Goal: Browse casually

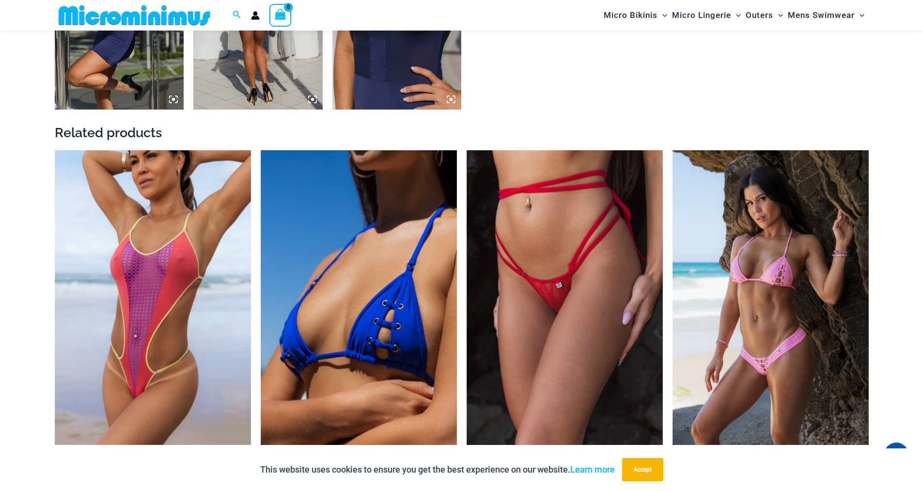
scroll to position [909, 0]
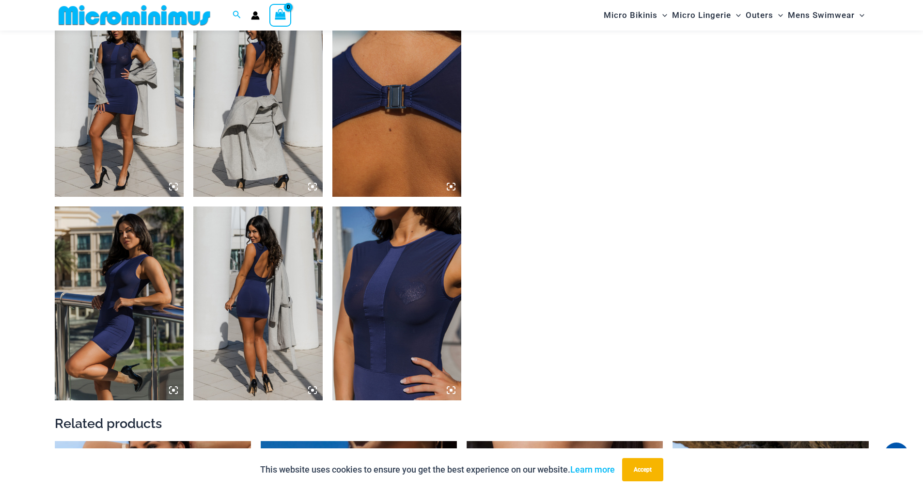
click at [263, 273] on img at bounding box center [257, 303] width 129 height 194
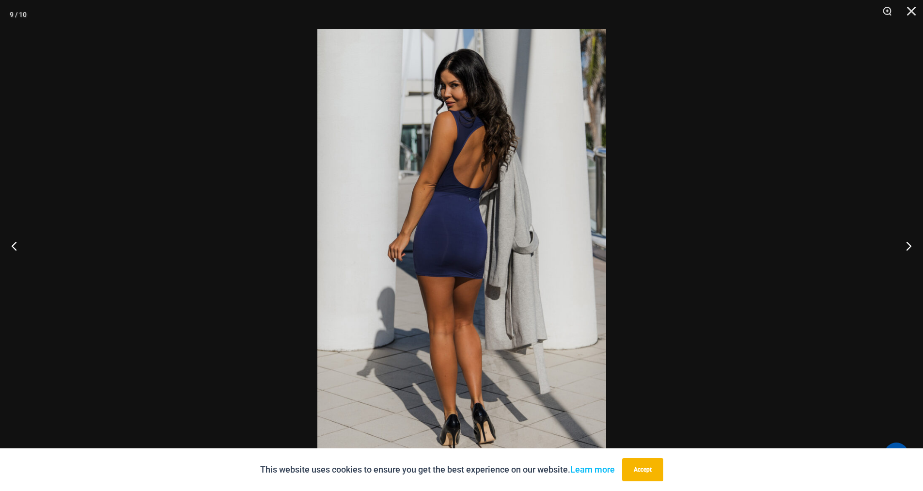
click at [436, 213] on img at bounding box center [461, 245] width 289 height 433
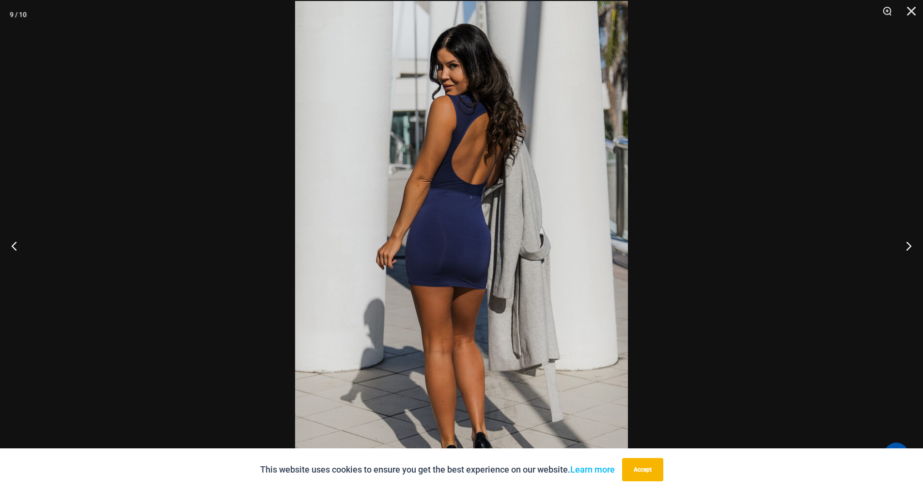
click at [436, 216] on img at bounding box center [461, 250] width 333 height 499
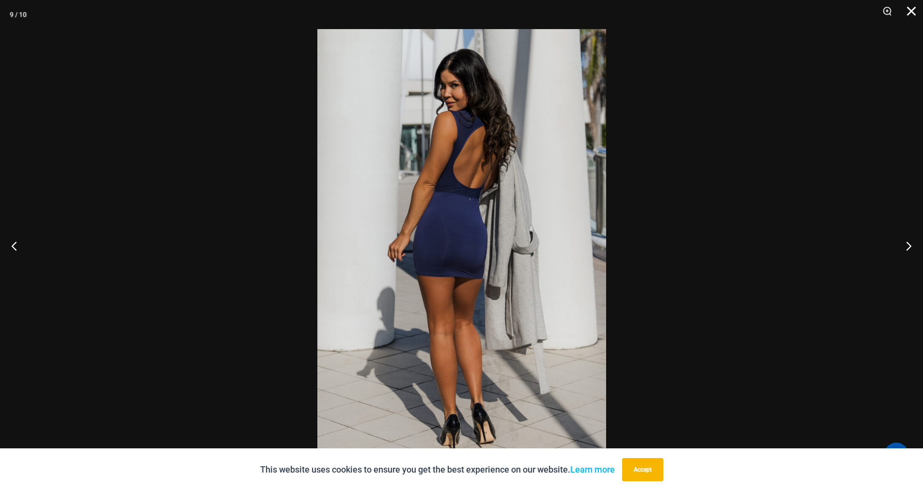
click at [912, 12] on button "Close" at bounding box center [908, 14] width 24 height 29
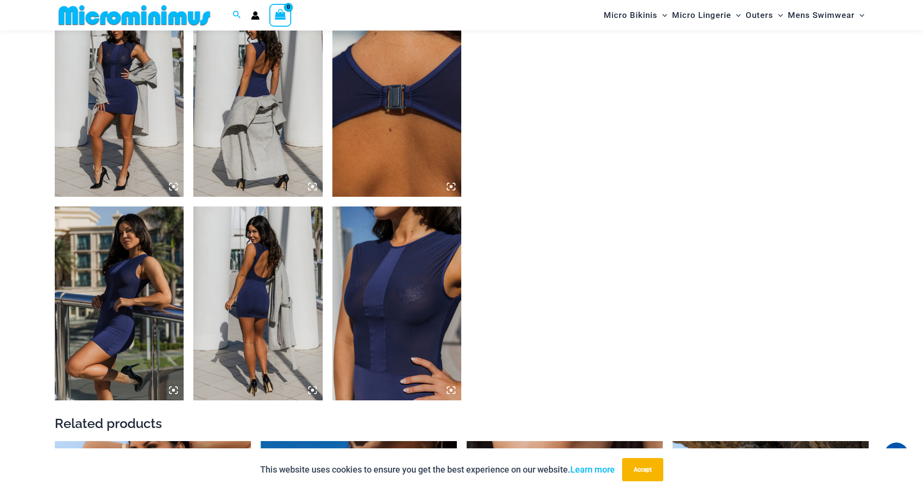
click at [94, 280] on img at bounding box center [119, 303] width 129 height 194
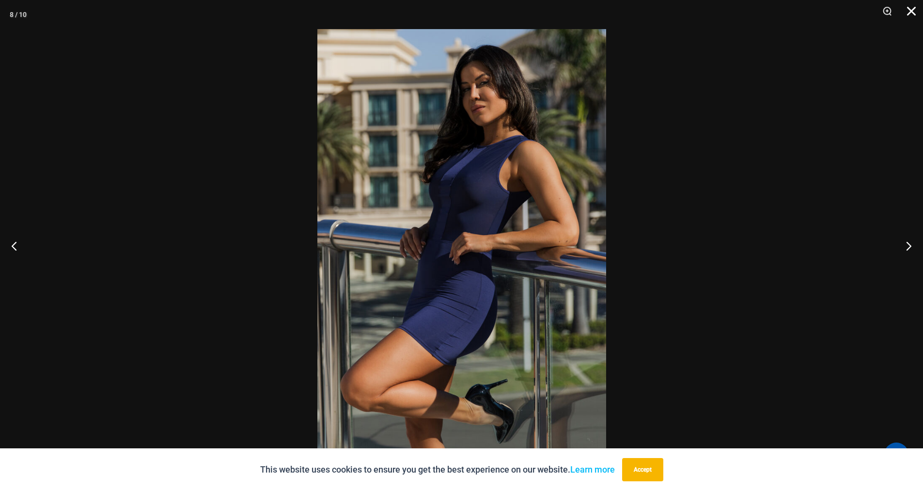
click at [907, 16] on button "Close" at bounding box center [908, 14] width 24 height 29
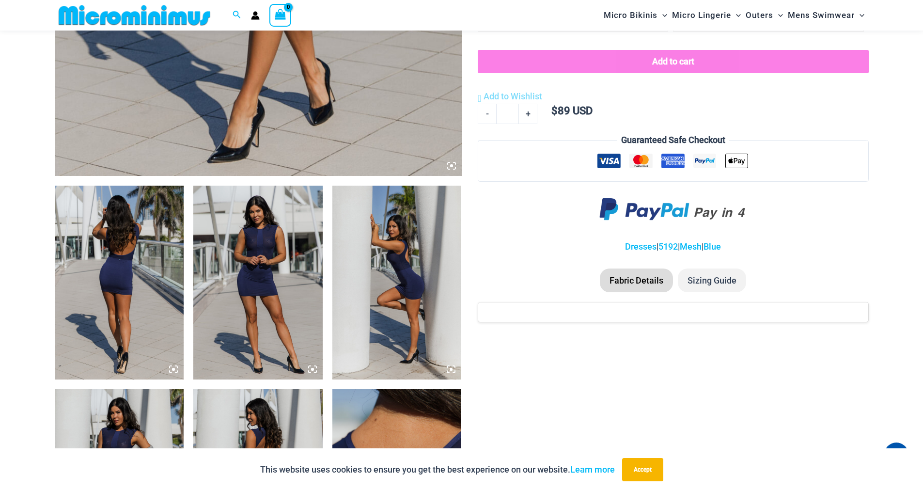
scroll to position [521, 0]
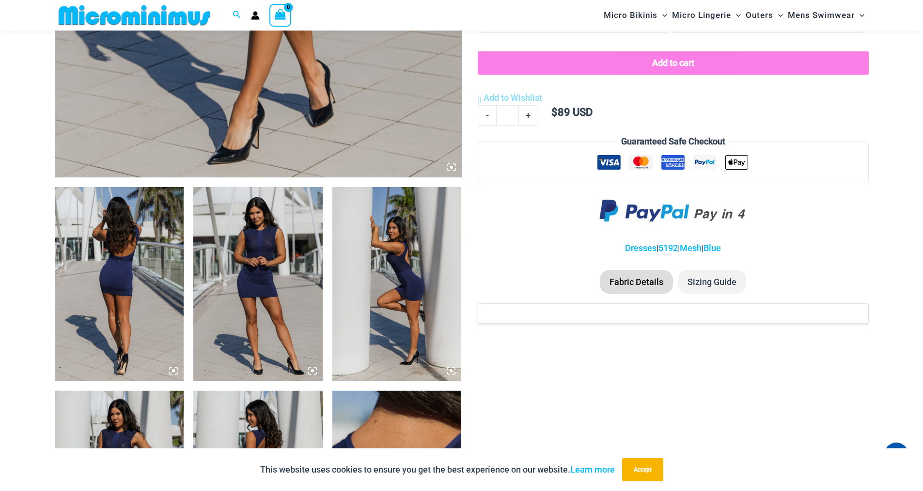
click at [112, 265] on img at bounding box center [119, 284] width 129 height 194
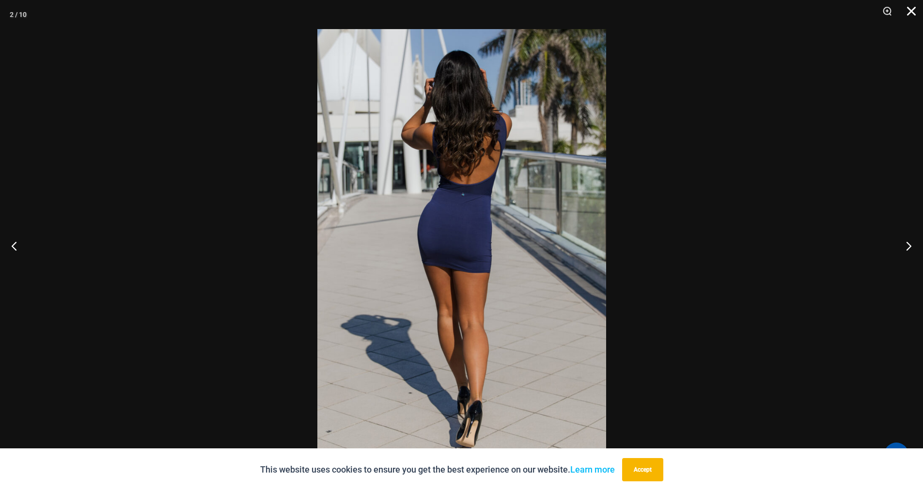
click at [909, 10] on button "Close" at bounding box center [908, 14] width 24 height 29
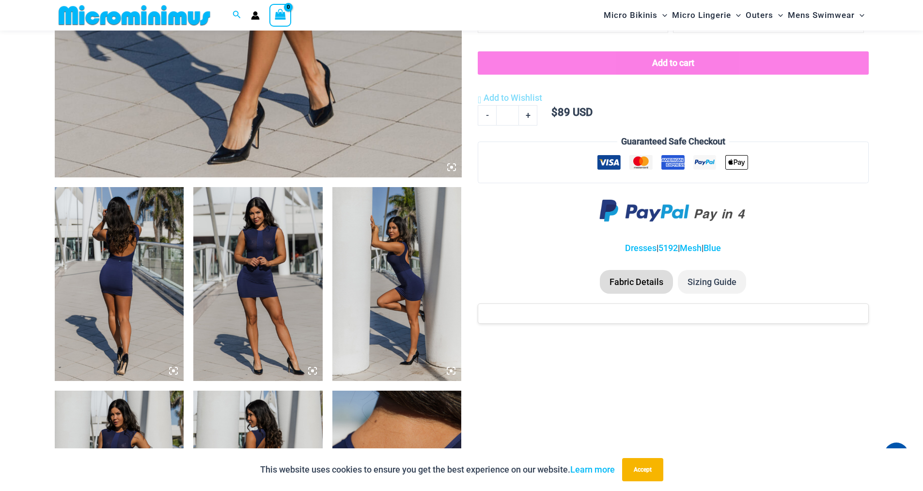
click at [403, 281] on img at bounding box center [396, 284] width 129 height 194
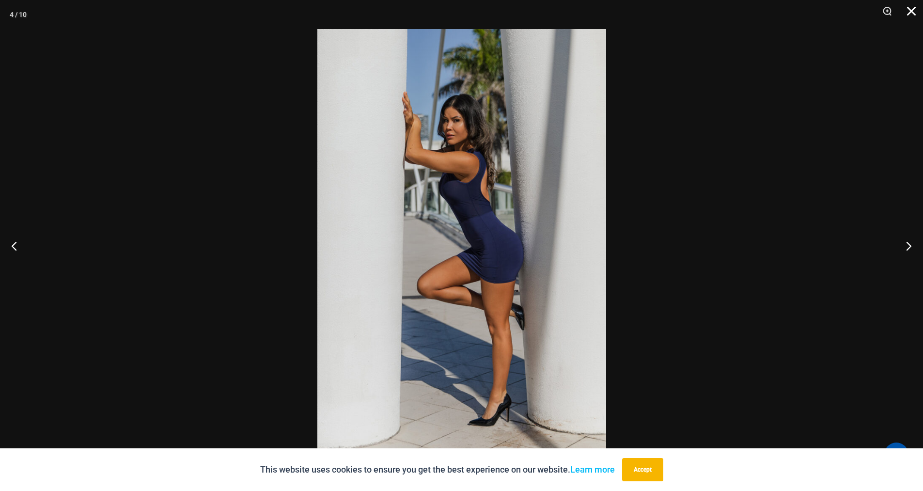
click at [912, 11] on button "Close" at bounding box center [908, 14] width 24 height 29
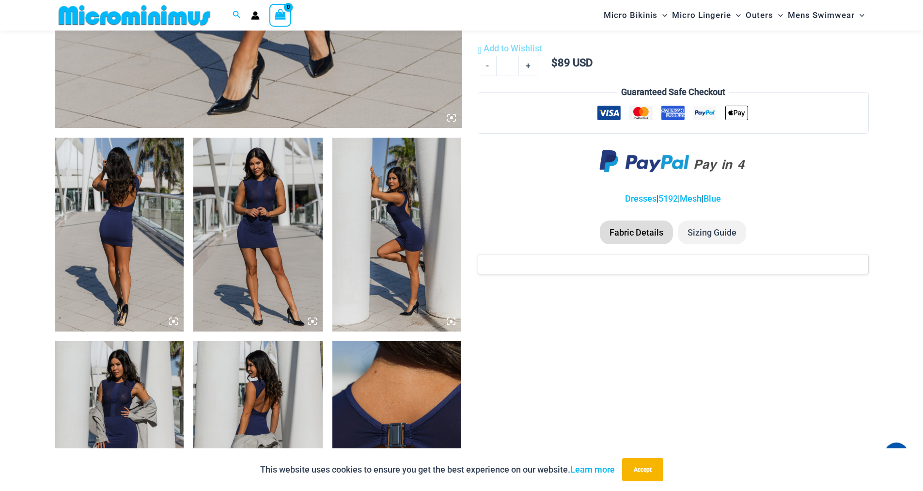
scroll to position [570, 0]
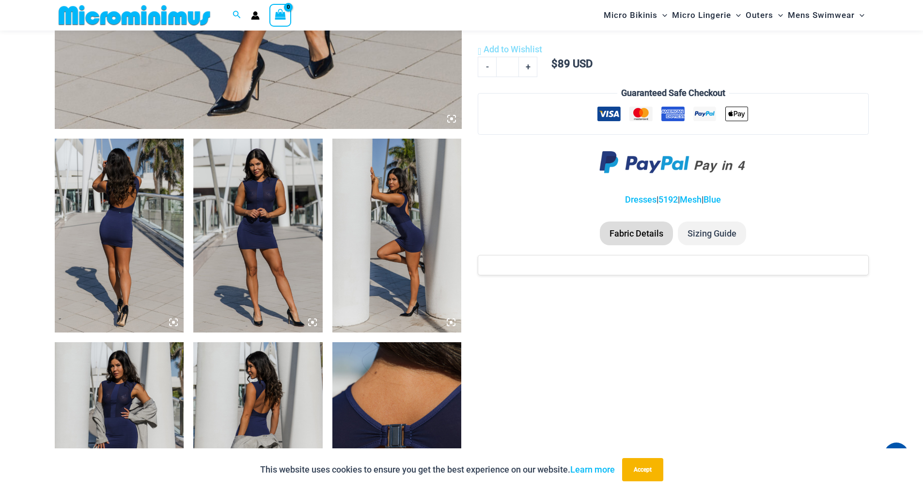
click at [133, 225] on img at bounding box center [119, 236] width 129 height 194
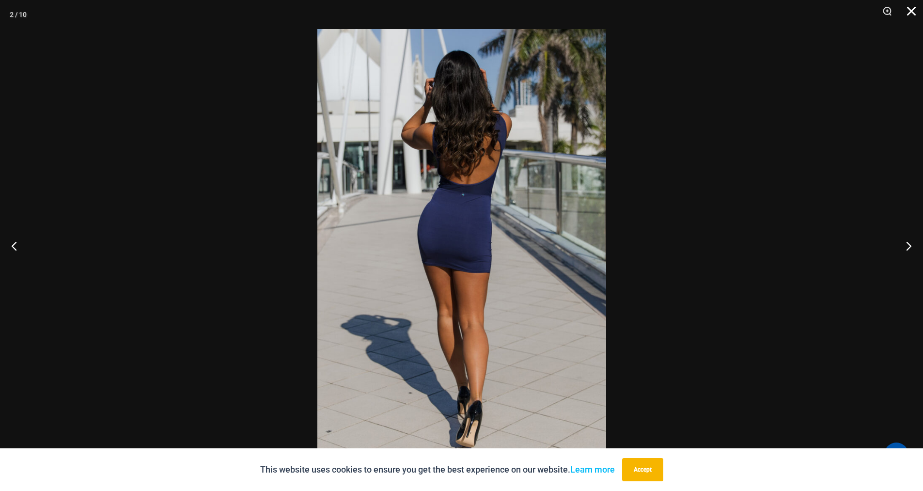
click at [906, 11] on button "Close" at bounding box center [908, 14] width 24 height 29
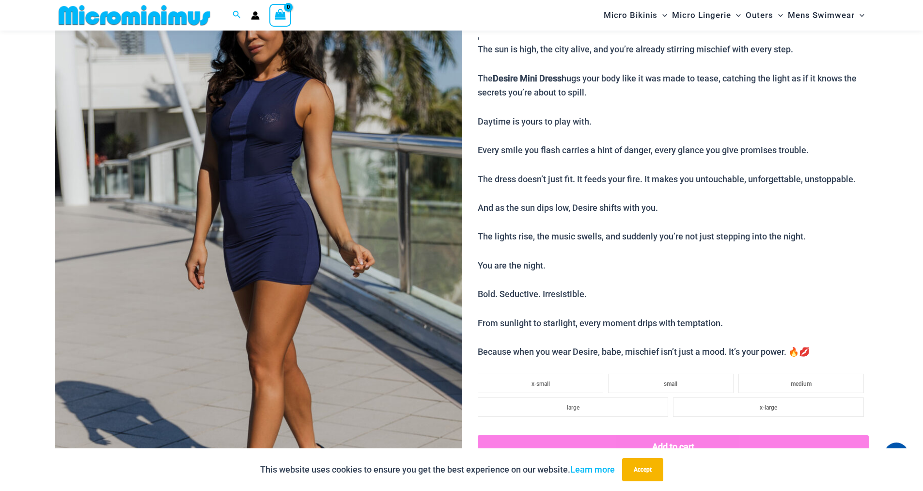
scroll to position [37, 0]
